Goal: Browse casually: Explore the website without a specific task or goal

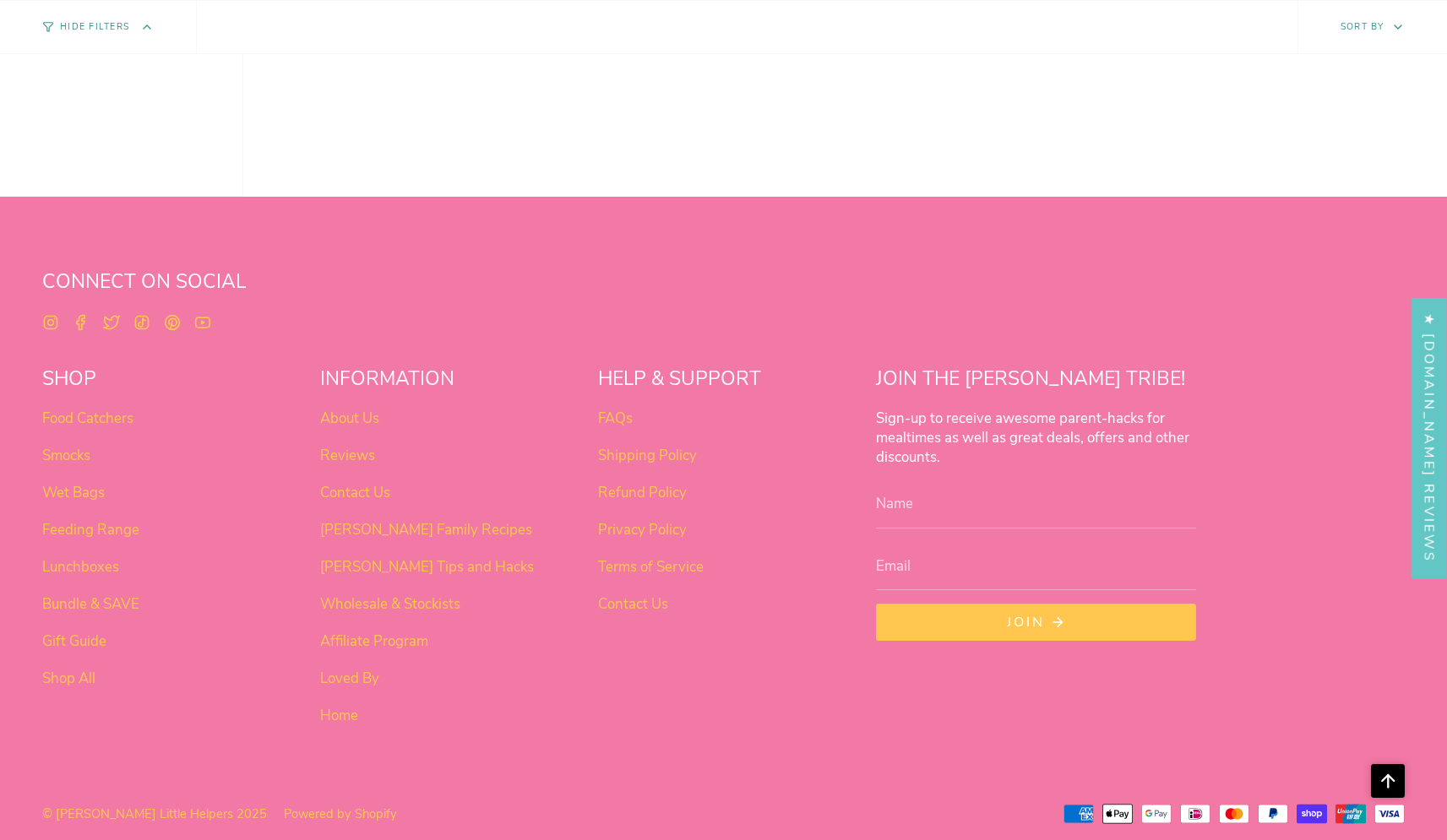
scroll to position [1061, 0]
